Goal: Transaction & Acquisition: Purchase product/service

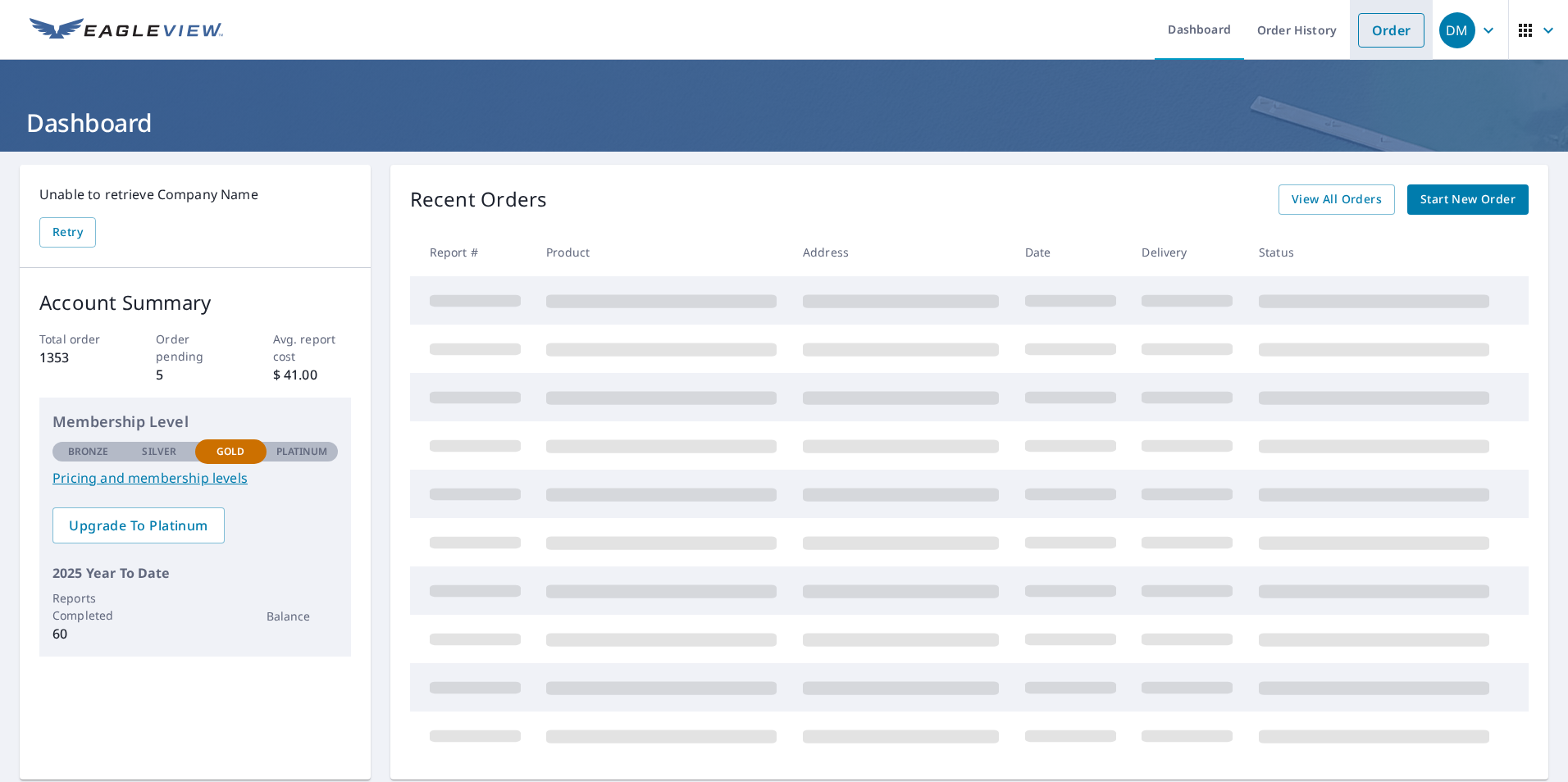
click at [1367, 34] on link "Order" at bounding box center [1391, 30] width 67 height 35
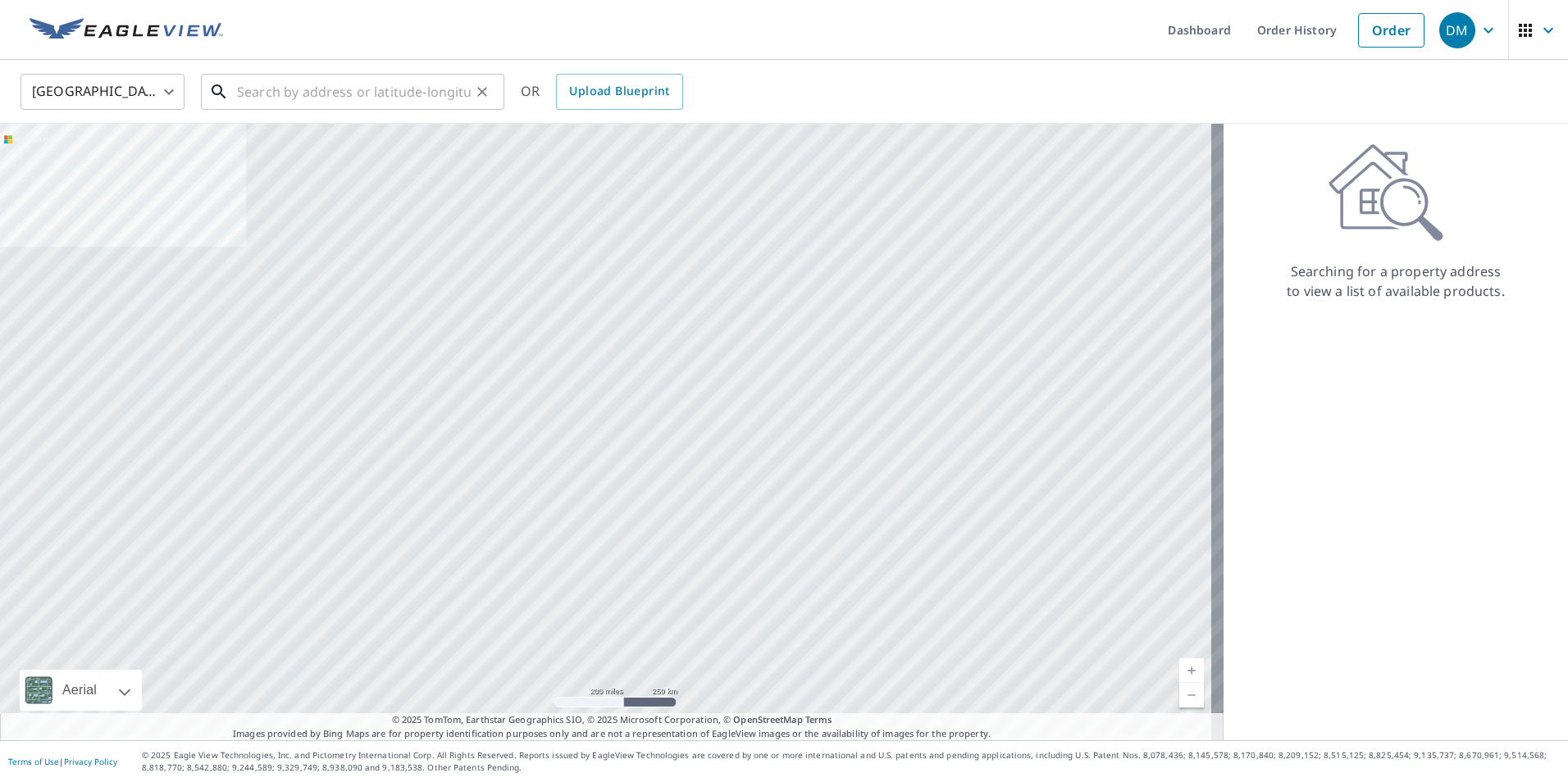
click at [422, 89] on input "text" at bounding box center [354, 92] width 234 height 46
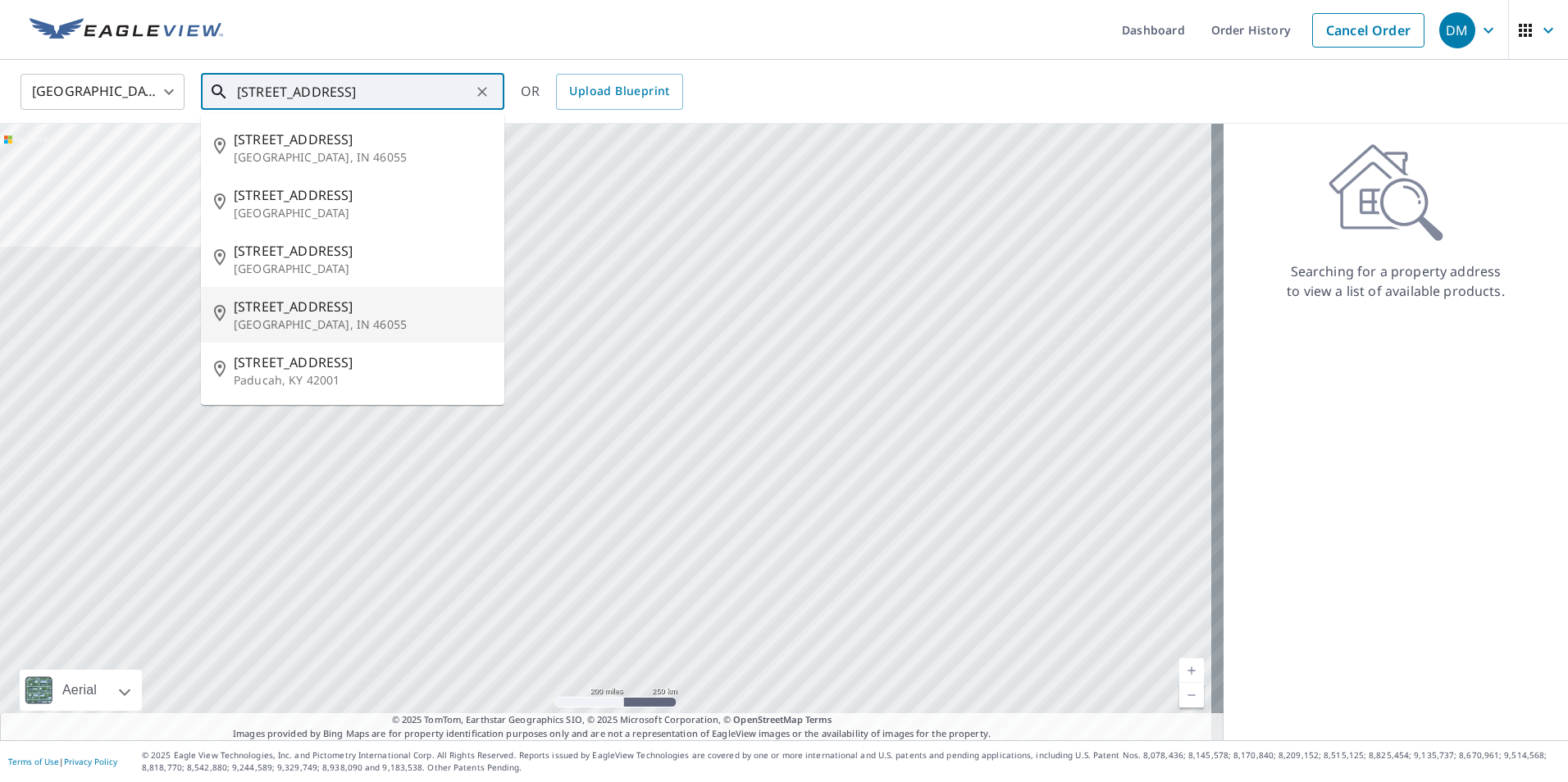
click at [309, 308] on span "[STREET_ADDRESS]" at bounding box center [362, 307] width 257 height 20
type input "[STREET_ADDRESS][PERSON_NAME]"
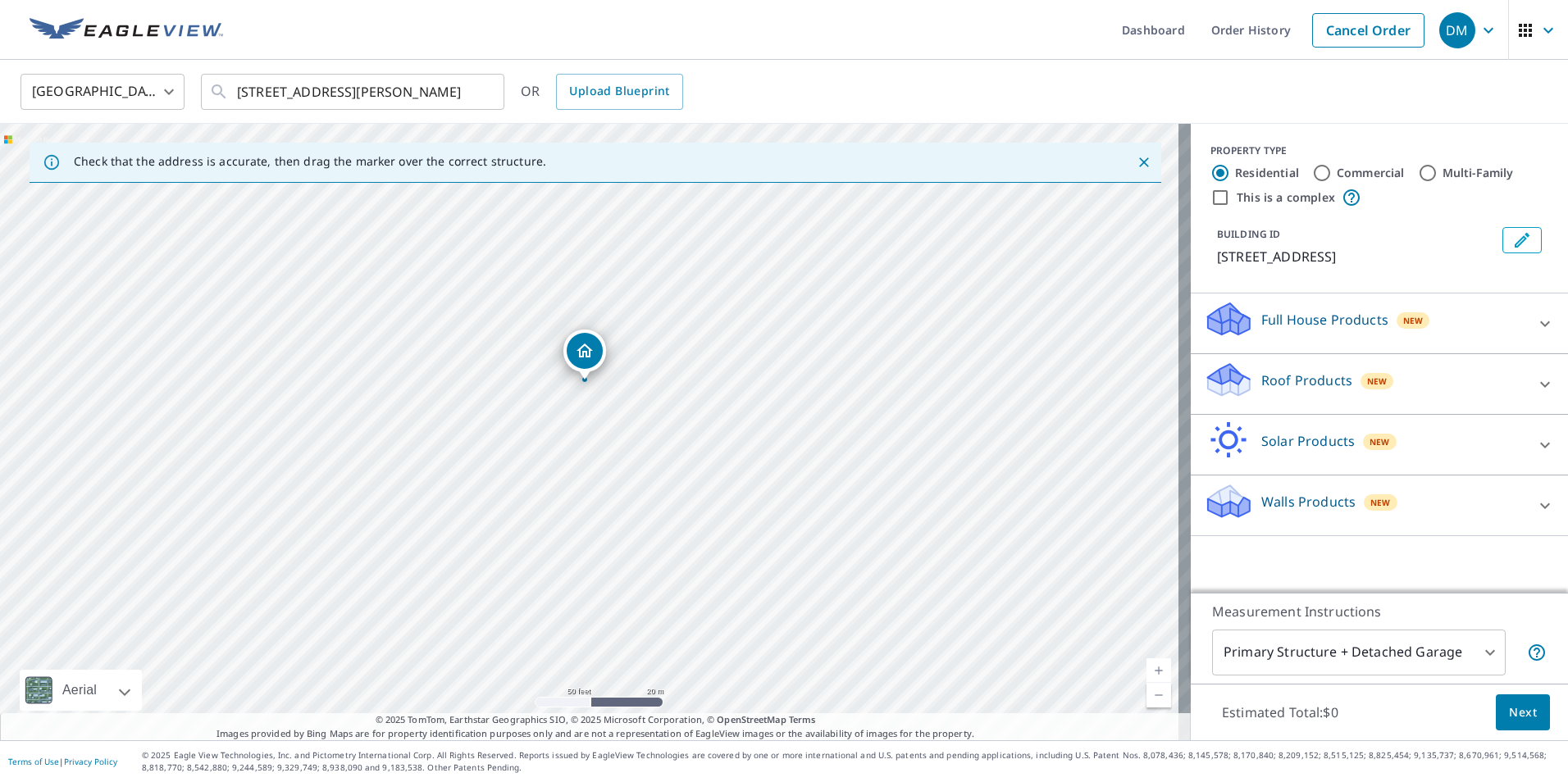
drag, startPoint x: 587, startPoint y: 318, endPoint x: 589, endPoint y: 422, distance: 104.0
click at [589, 422] on div "[STREET_ADDRESS][PERSON_NAME]" at bounding box center [595, 432] width 1190 height 617
drag, startPoint x: 582, startPoint y: 319, endPoint x: 619, endPoint y: 314, distance: 37.3
drag, startPoint x: 355, startPoint y: 429, endPoint x: 390, endPoint y: 423, distance: 35.5
click at [390, 423] on div "[STREET_ADDRESS][PERSON_NAME]" at bounding box center [595, 432] width 1190 height 617
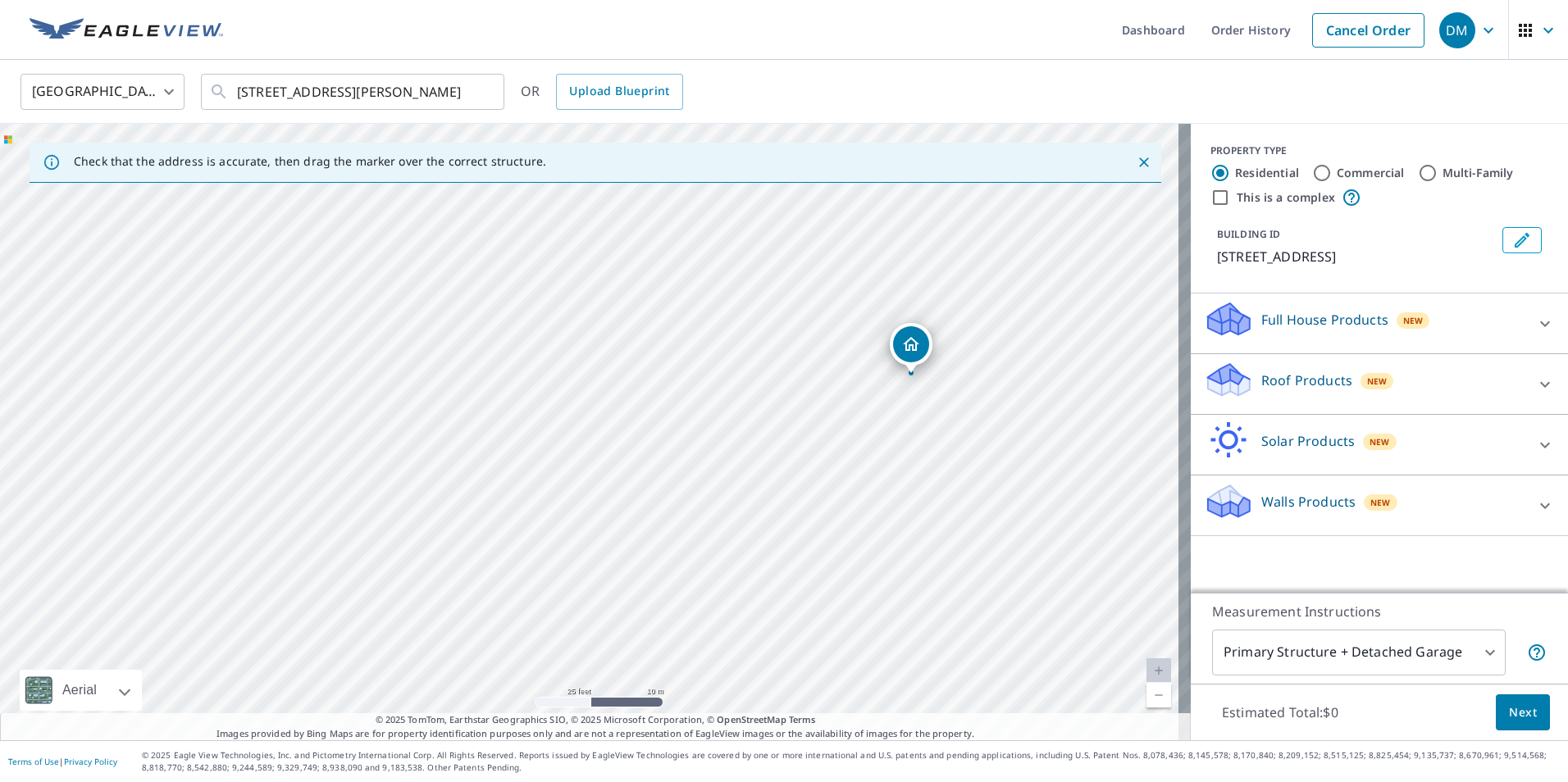
drag, startPoint x: 276, startPoint y: 405, endPoint x: 486, endPoint y: 402, distance: 210.0
click at [486, 402] on div "[STREET_ADDRESS][PERSON_NAME]" at bounding box center [595, 432] width 1190 height 617
drag, startPoint x: 794, startPoint y: 320, endPoint x: 735, endPoint y: 416, distance: 112.7
click at [735, 416] on div "[STREET_ADDRESS][PERSON_NAME]" at bounding box center [595, 432] width 1190 height 617
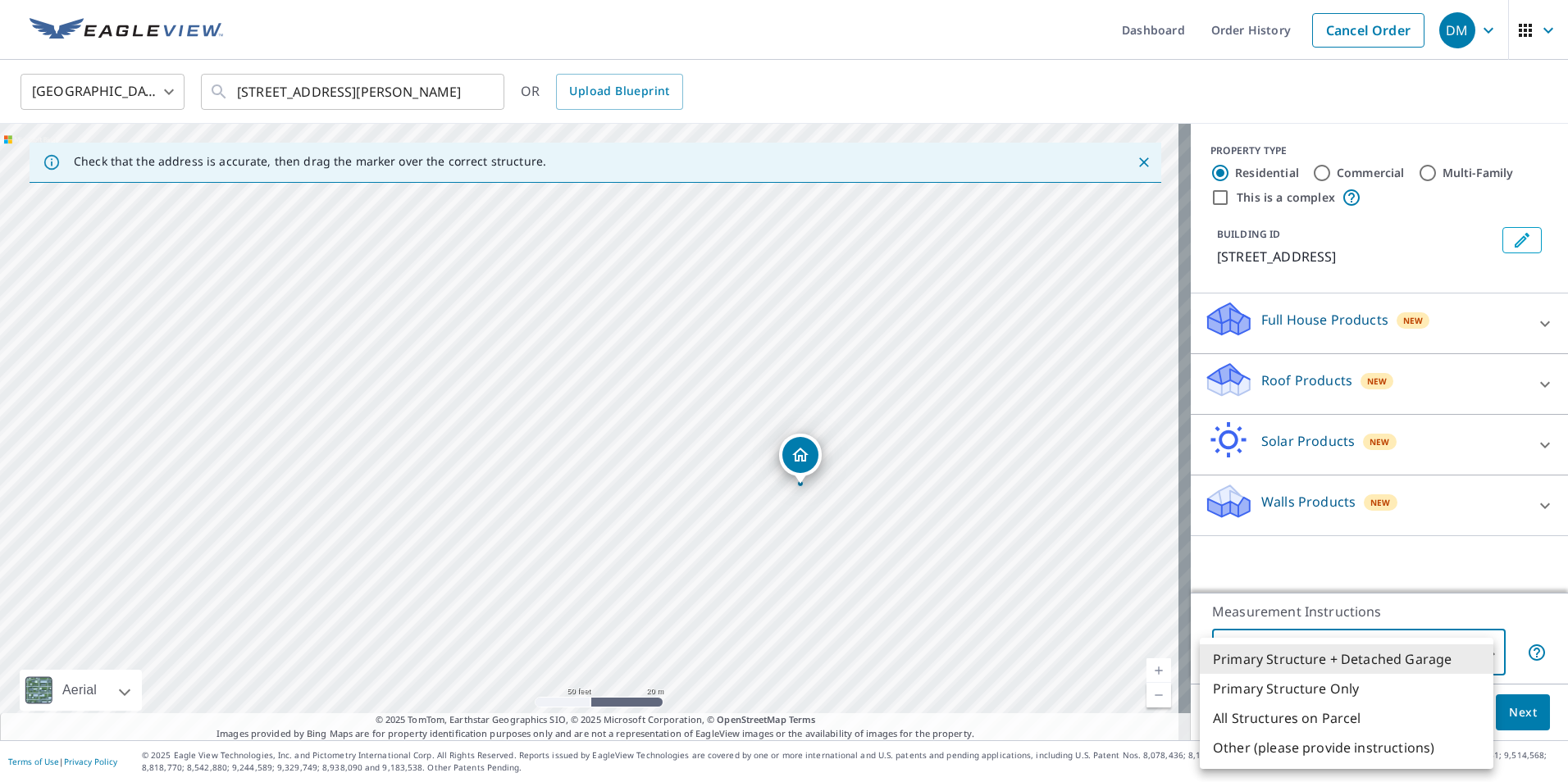
click at [1450, 648] on body "DM DM Dashboard Order History Cancel Order DM [GEOGRAPHIC_DATA] [GEOGRAPHIC_DAT…" at bounding box center [784, 391] width 1568 height 782
click at [1353, 722] on li "All Structures on Parcel" at bounding box center [1346, 718] width 294 height 29
type input "3"
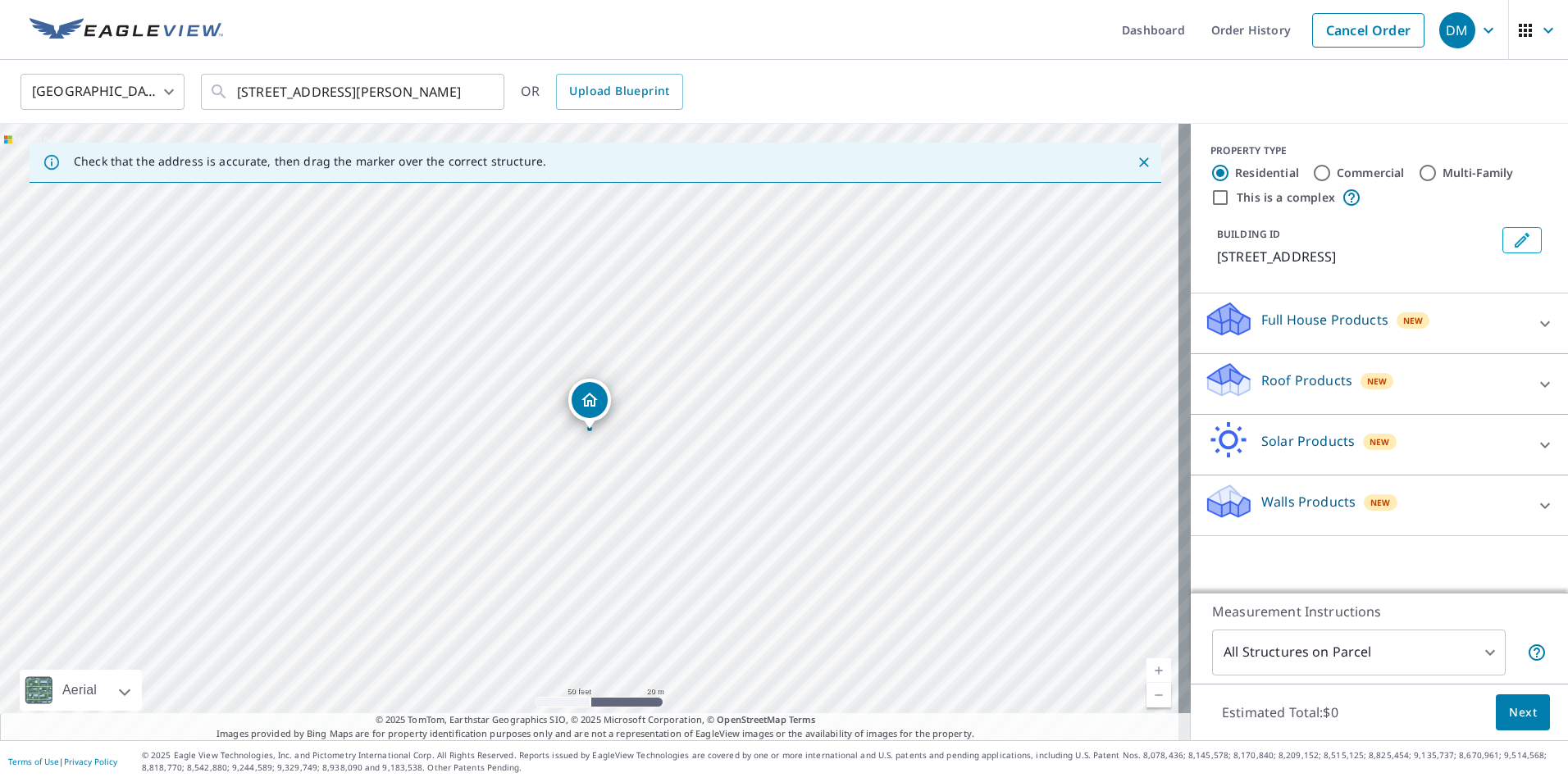
click at [1221, 334] on icon at bounding box center [1225, 326] width 8 height 15
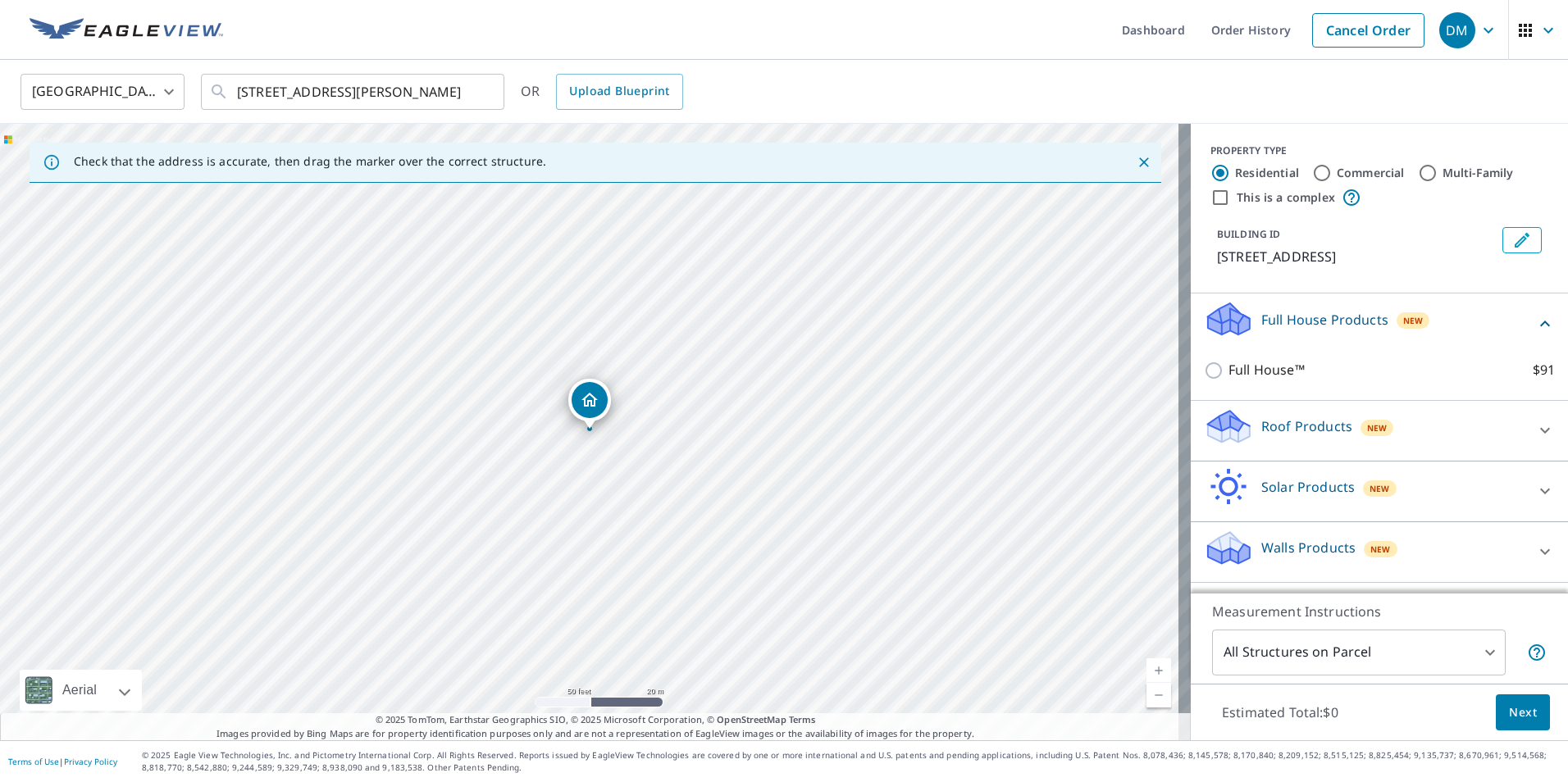
click at [1221, 334] on icon at bounding box center [1225, 326] width 8 height 15
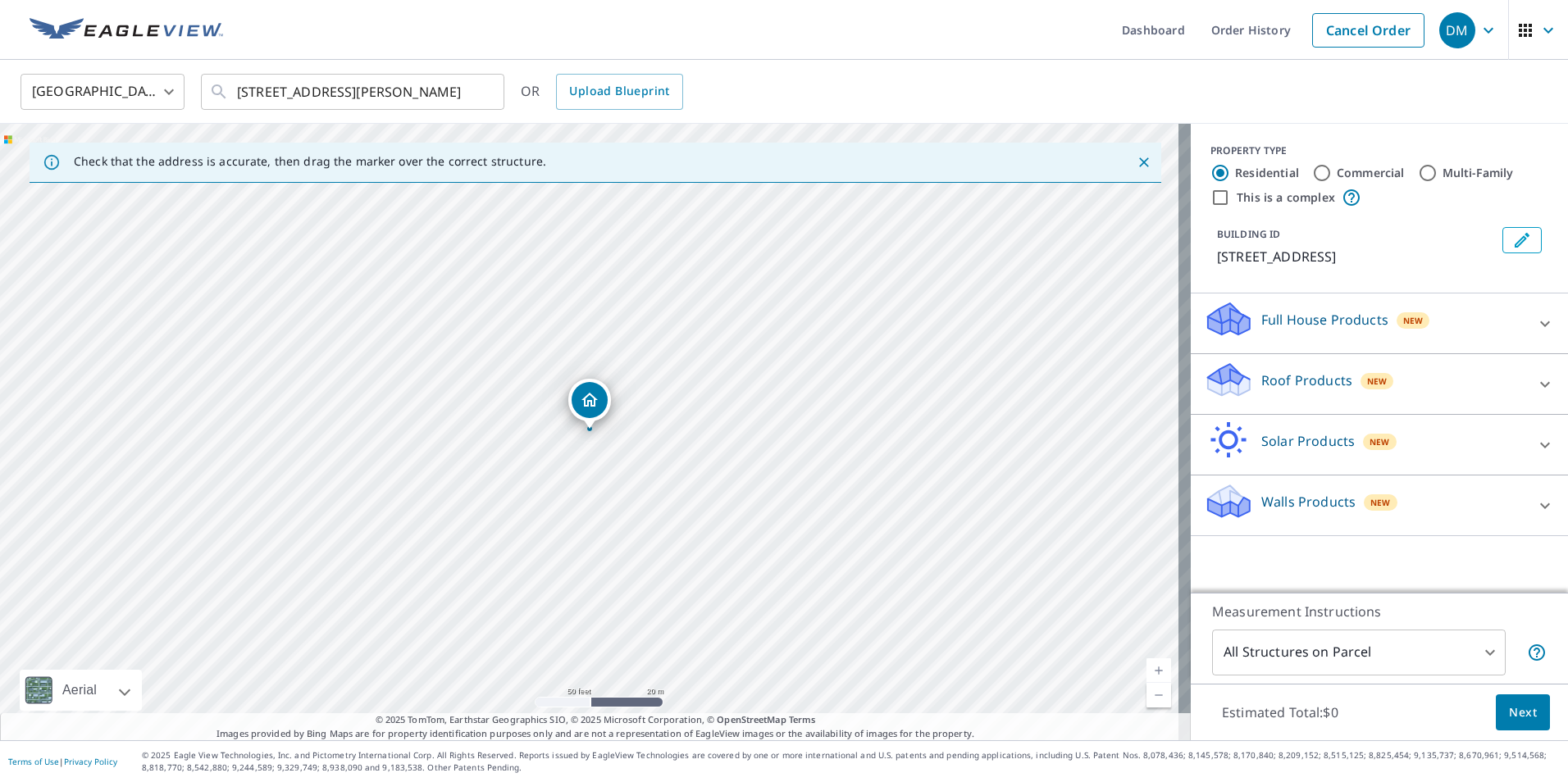
click at [1222, 395] on icon at bounding box center [1222, 385] width 30 height 18
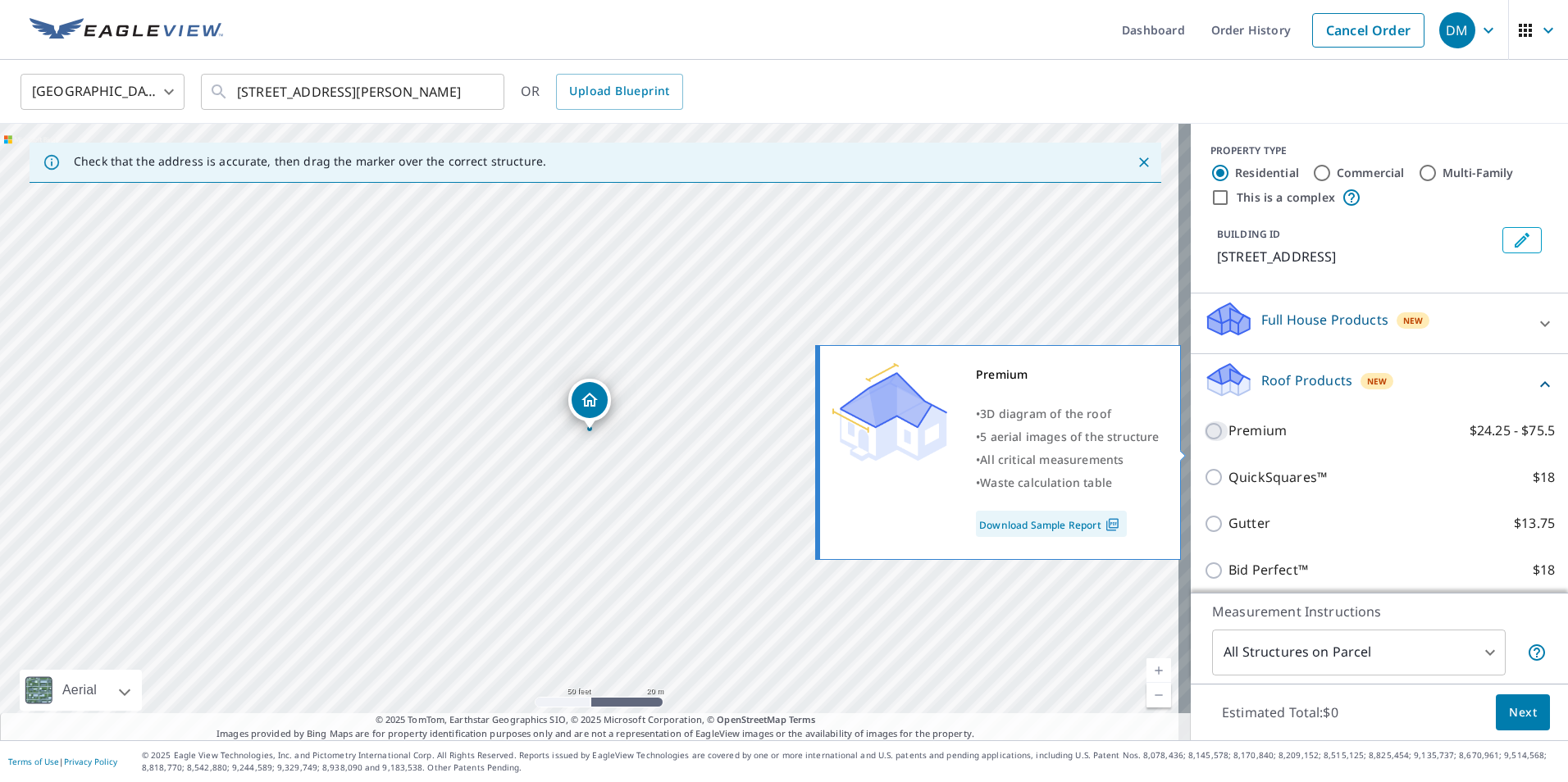
click at [1204, 441] on input "Premium $24.25 - $75.5" at bounding box center [1216, 431] width 24 height 20
checkbox input "true"
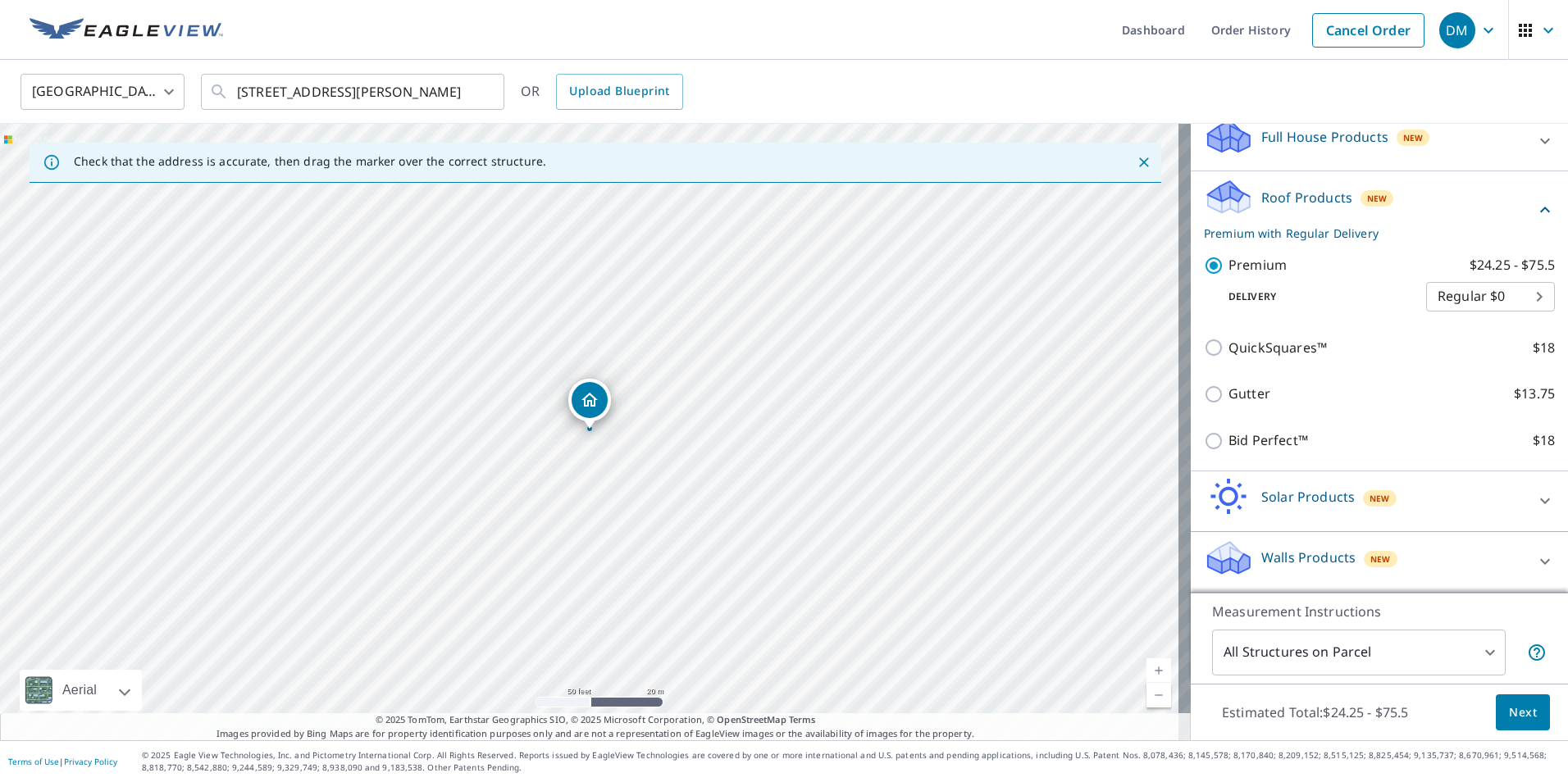
scroll to position [203, 0]
click at [1236, 559] on icon at bounding box center [1228, 564] width 42 height 20
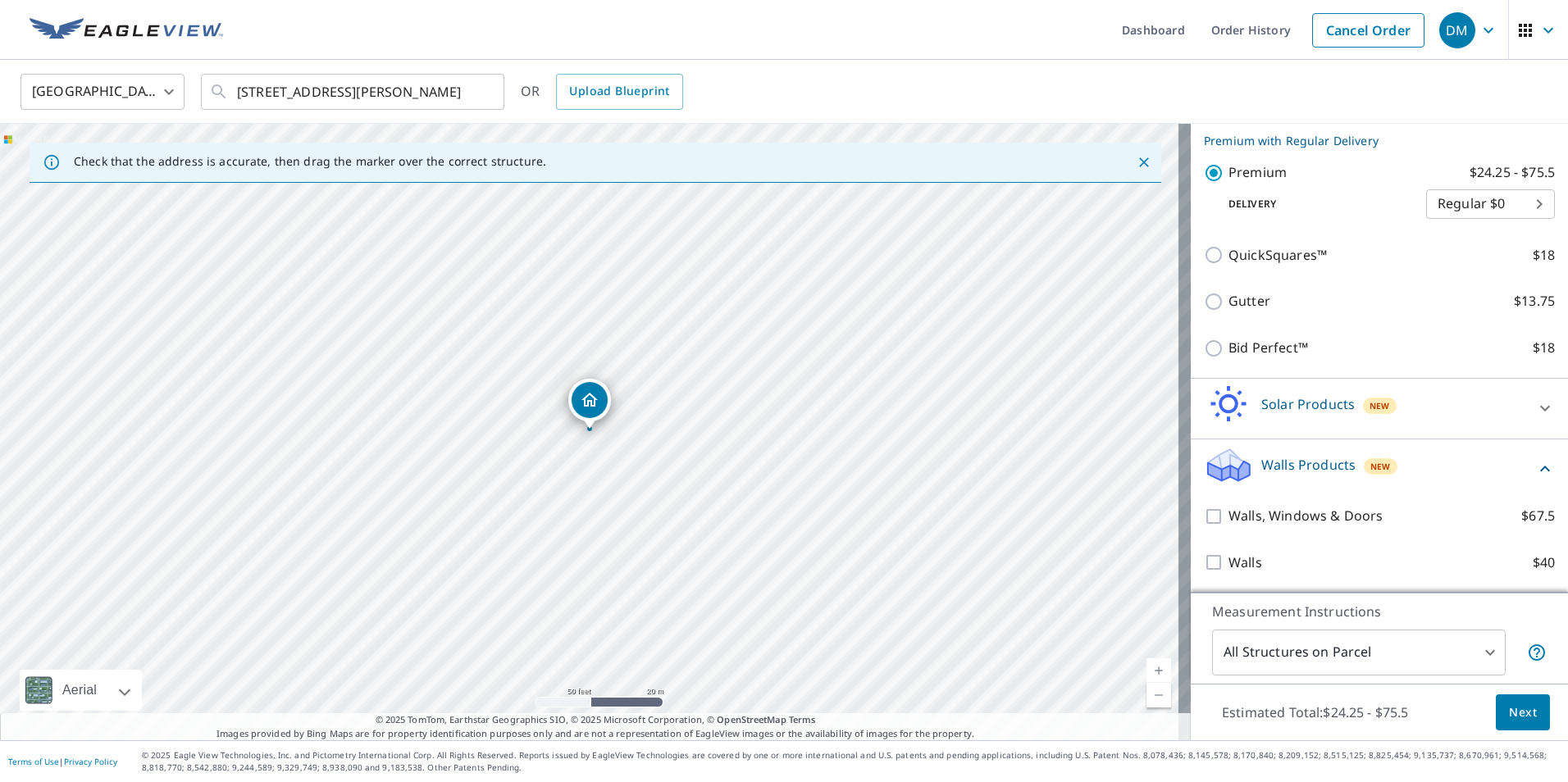
scroll to position [295, 0]
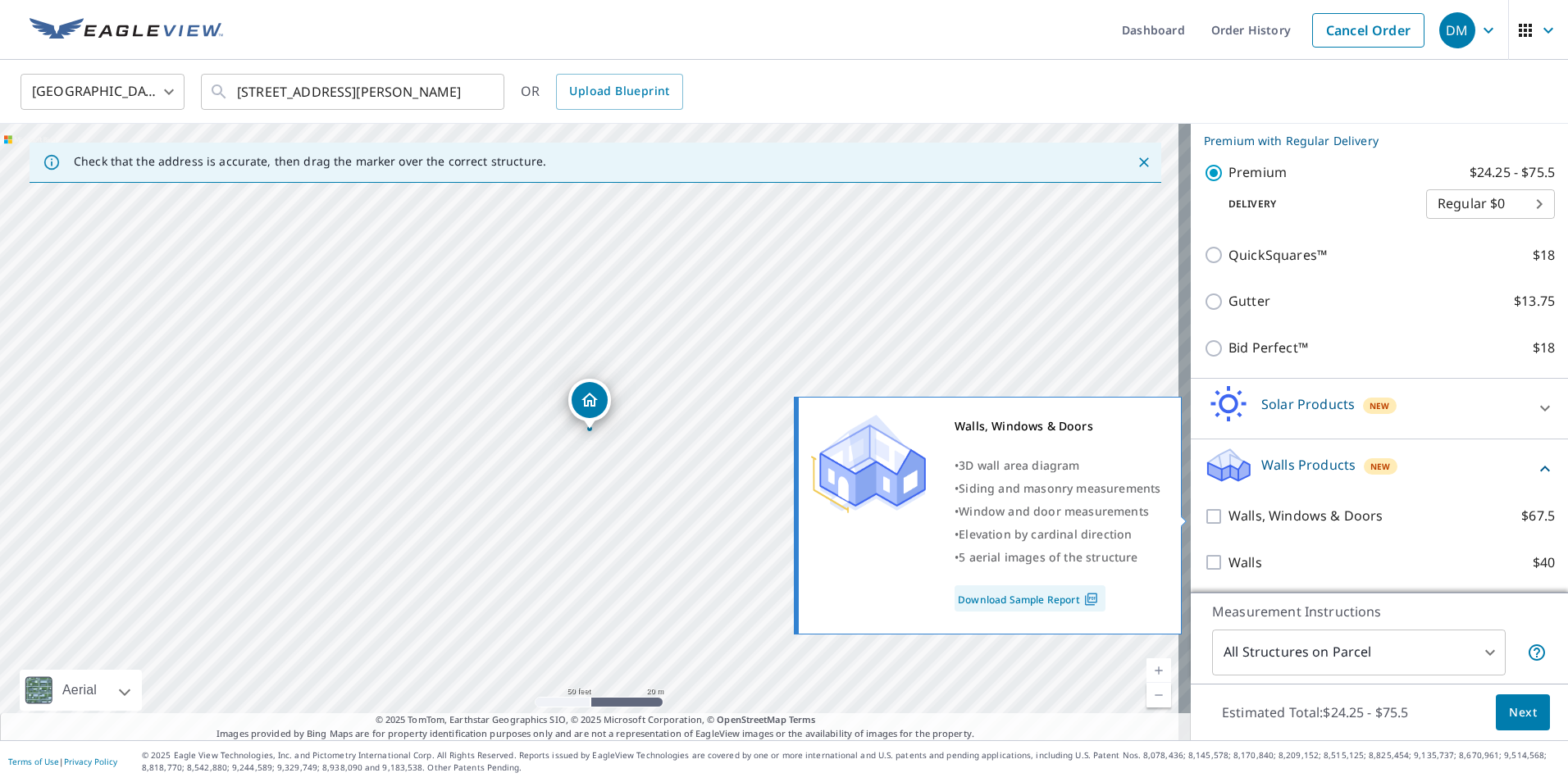
click at [1204, 514] on input "Walls, Windows & Doors $67.5" at bounding box center [1216, 516] width 24 height 20
checkbox input "true"
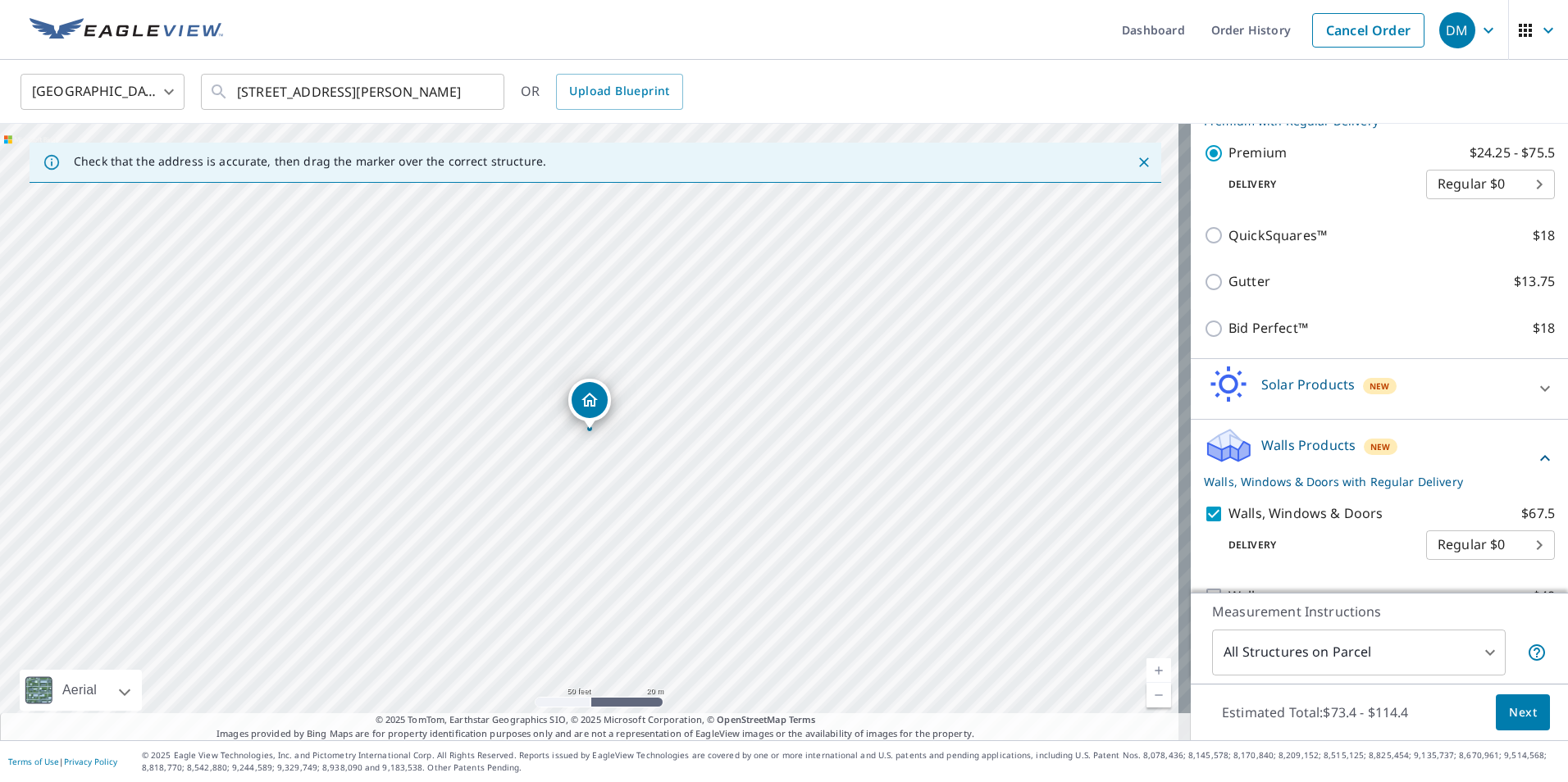
click at [1509, 714] on span "Next" at bounding box center [1523, 713] width 28 height 21
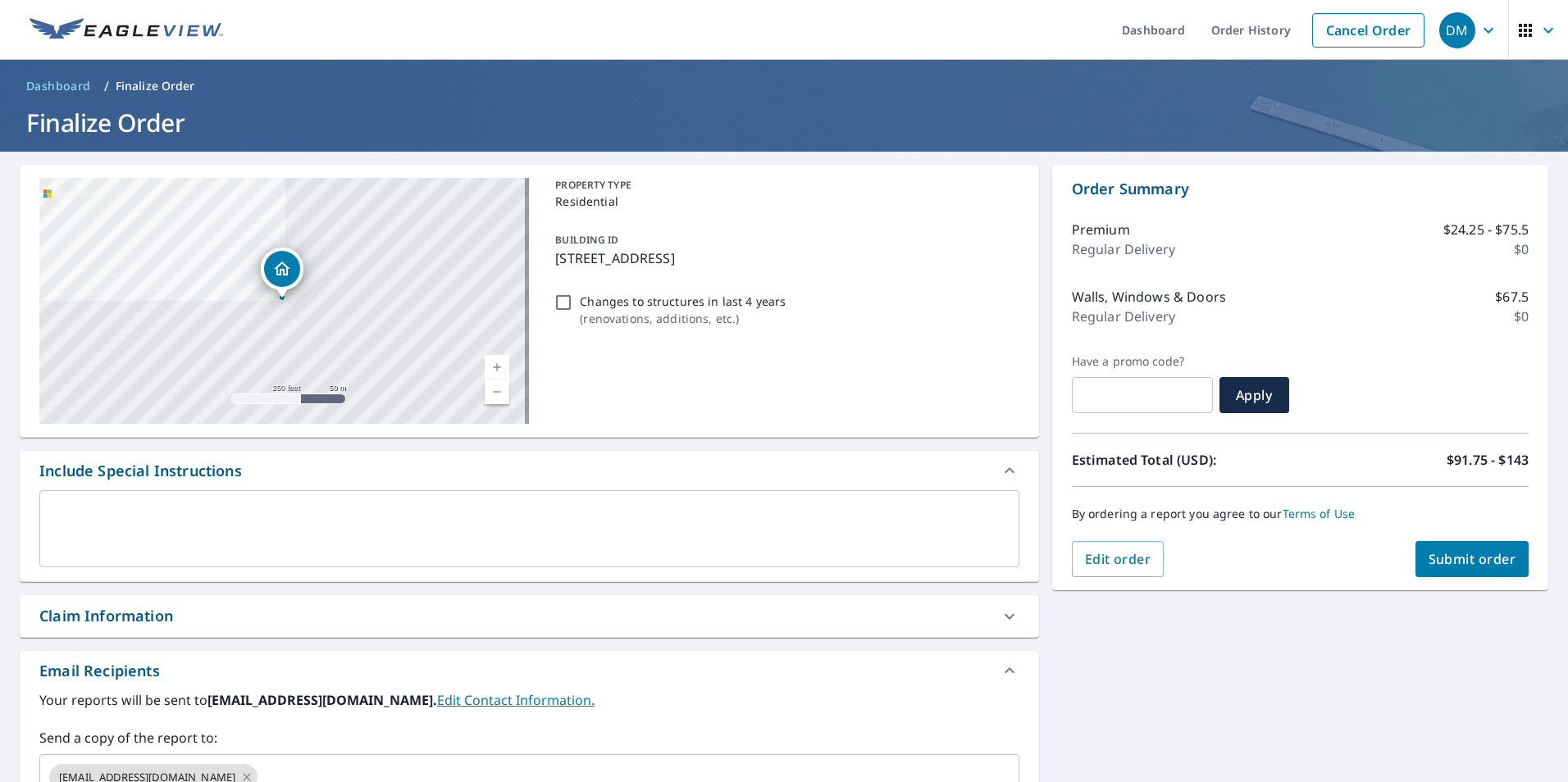
click at [1442, 554] on span "Submit order" at bounding box center [1472, 559] width 87 height 18
checkbox input "true"
